Goal: Navigation & Orientation: Go to known website

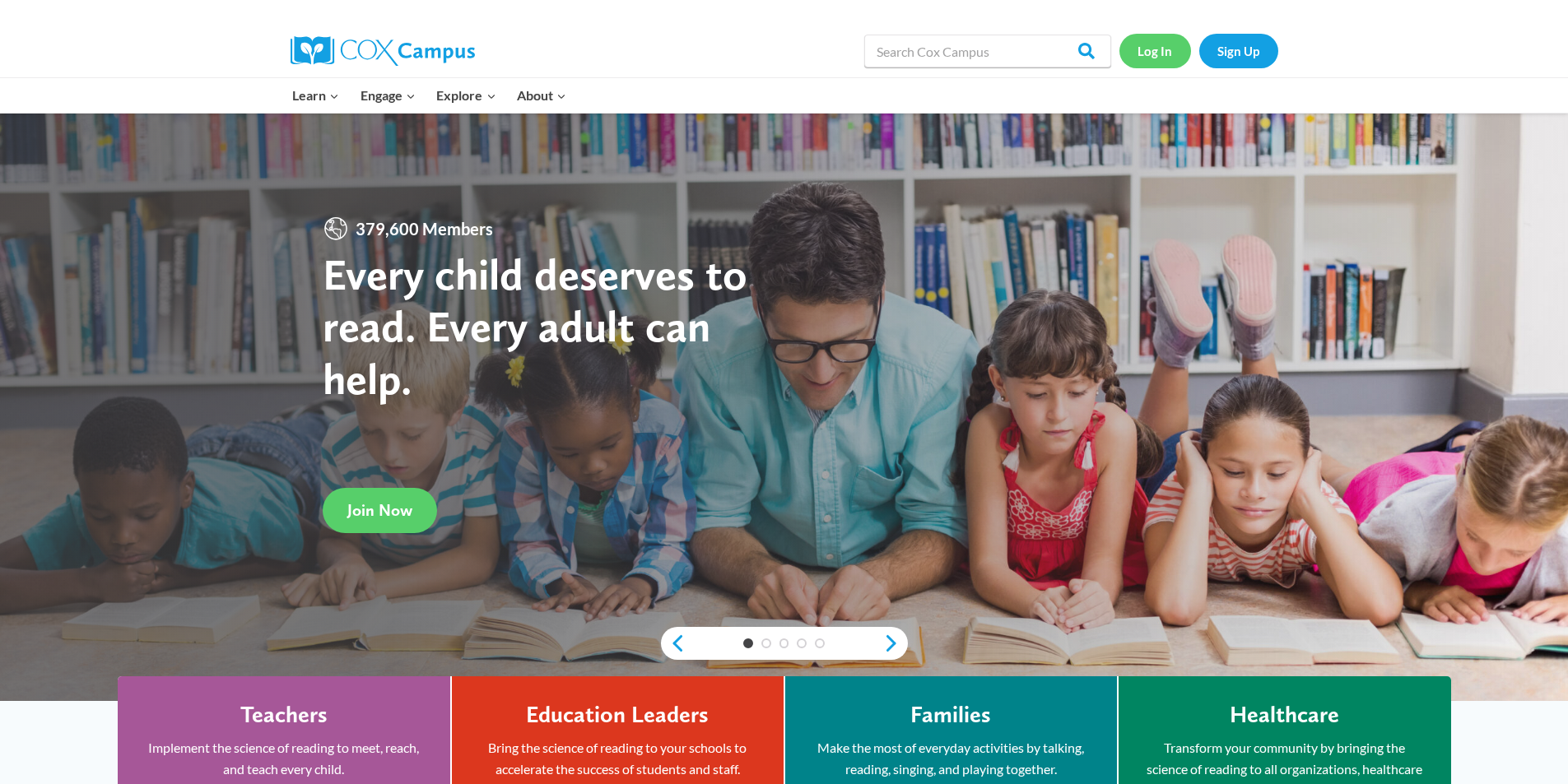
click at [1155, 61] on link "Log In" at bounding box center [1155, 50] width 72 height 34
click at [1153, 56] on link "Log In" at bounding box center [1155, 50] width 72 height 34
